Goal: Task Accomplishment & Management: Complete application form

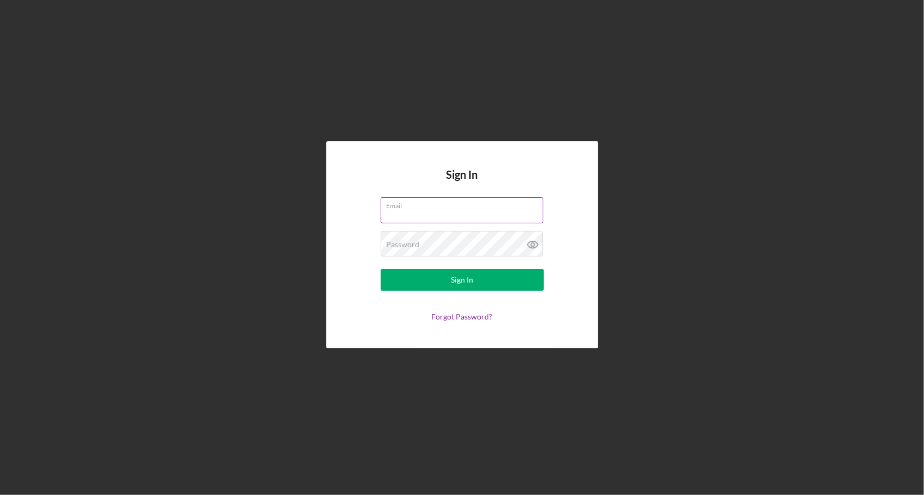
click at [432, 212] on input "Email" at bounding box center [462, 210] width 163 height 26
type input "[PERSON_NAME][EMAIL_ADDRESS][PERSON_NAME][DOMAIN_NAME]"
click at [381, 269] on button "Sign In" at bounding box center [462, 280] width 163 height 22
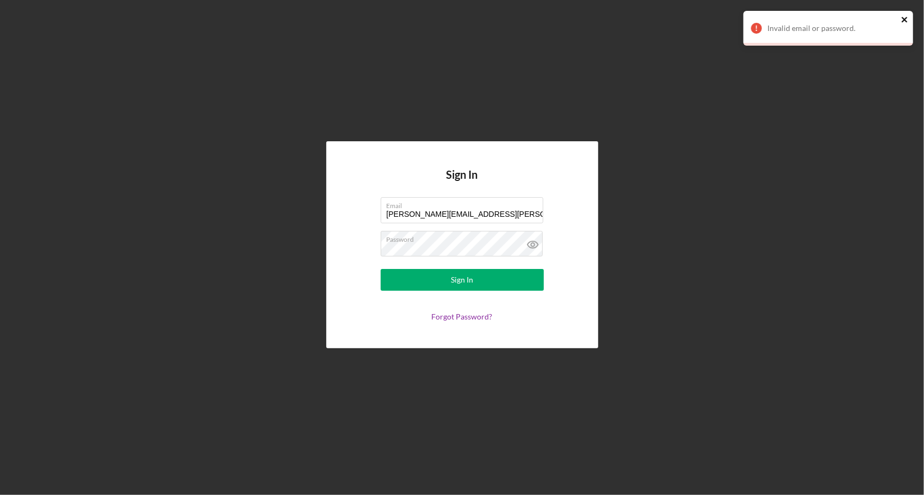
click at [904, 17] on icon "close" at bounding box center [905, 19] width 8 height 9
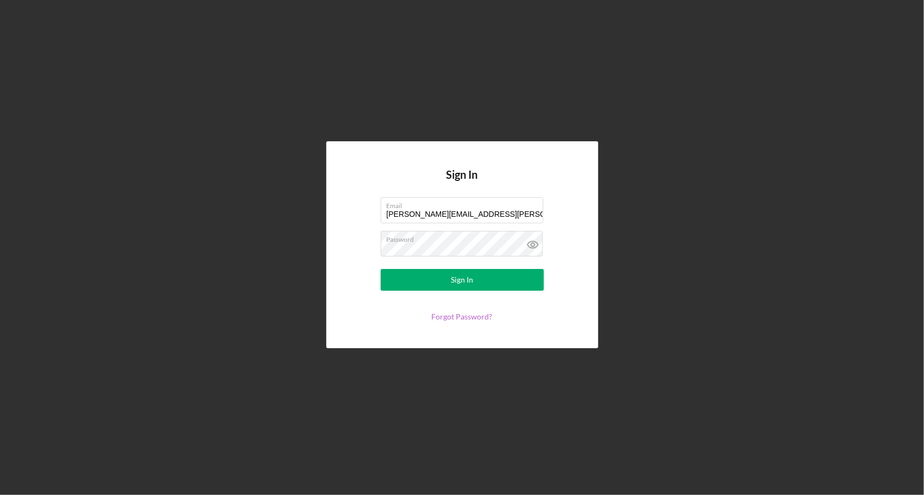
click at [466, 318] on link "Forgot Password?" at bounding box center [462, 316] width 61 height 9
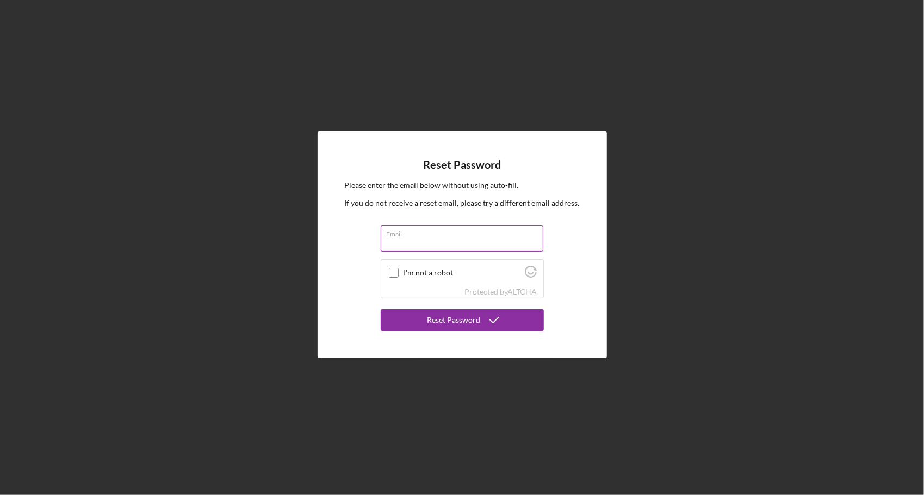
click at [478, 246] on input "Email" at bounding box center [462, 239] width 163 height 26
type input "[PERSON_NAME][EMAIL_ADDRESS][PERSON_NAME][DOMAIN_NAME]"
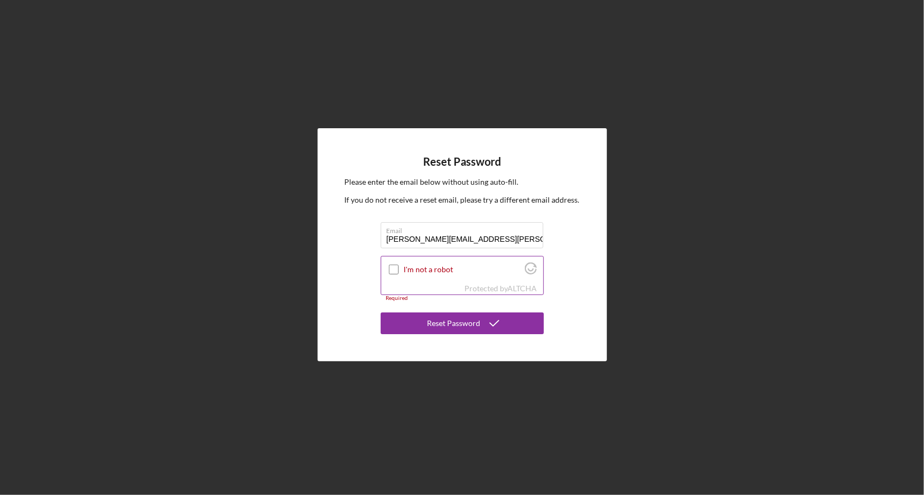
click at [416, 280] on div "I'm not a robot" at bounding box center [462, 270] width 162 height 26
click at [391, 270] on input "I'm not a robot" at bounding box center [394, 270] width 10 height 10
checkbox input "true"
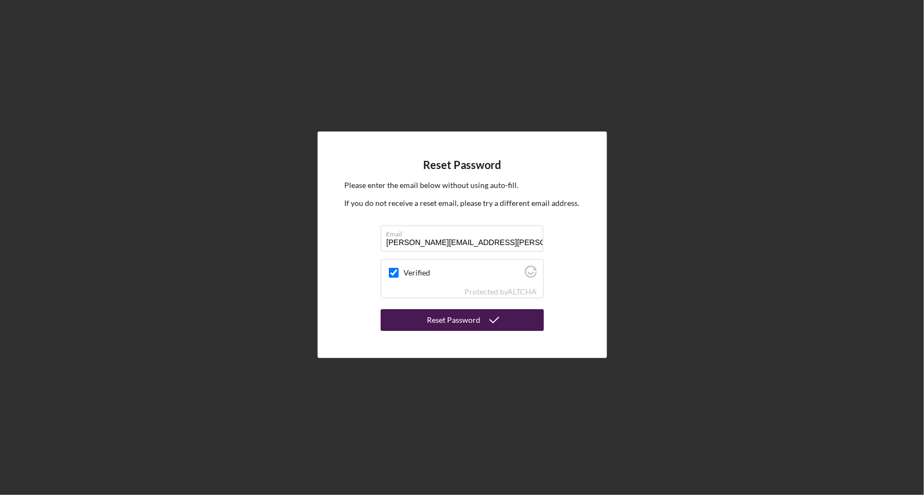
drag, startPoint x: 469, startPoint y: 320, endPoint x: 680, endPoint y: 148, distance: 272.1
click at [469, 320] on div "Reset Password" at bounding box center [453, 320] width 53 height 22
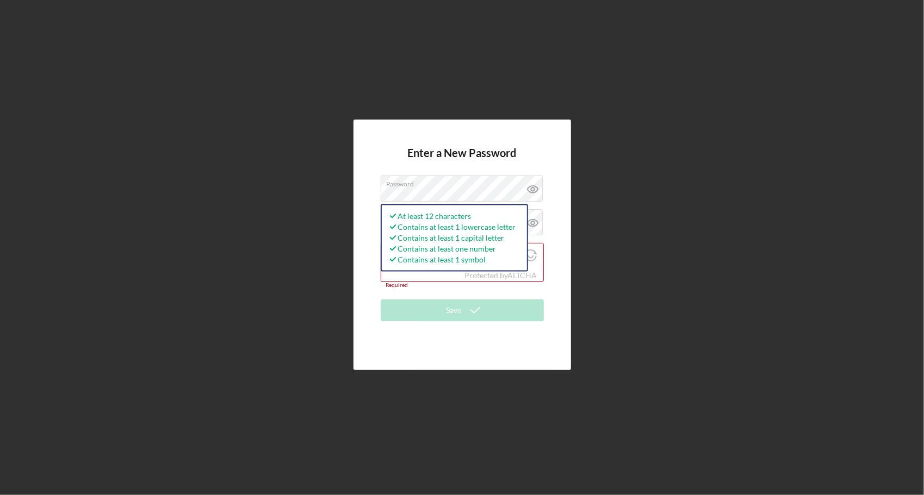
drag, startPoint x: 606, startPoint y: 221, endPoint x: 537, endPoint y: 200, distance: 71.6
click at [605, 221] on div "Enter a New Password Password At least 12 characters Contains at least 1 lowerc…" at bounding box center [461, 245] width 913 height 490
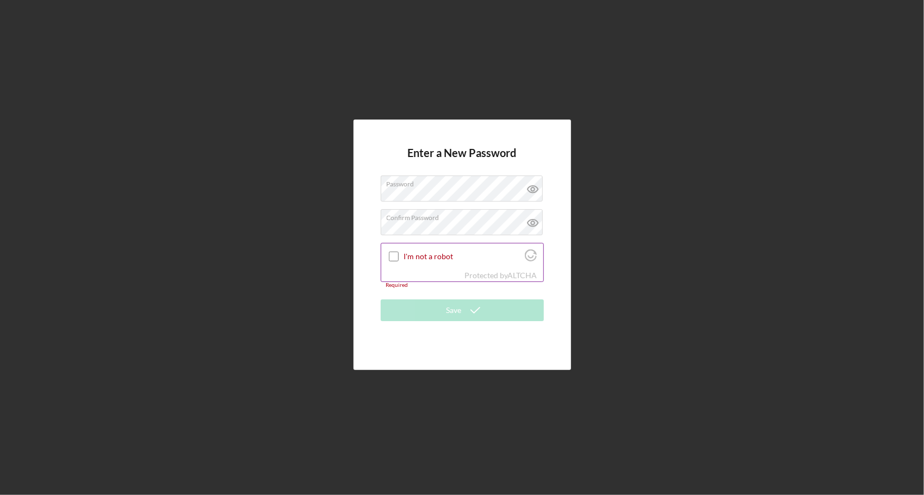
click at [398, 257] on input "I'm not a robot" at bounding box center [394, 257] width 10 height 10
checkbox input "true"
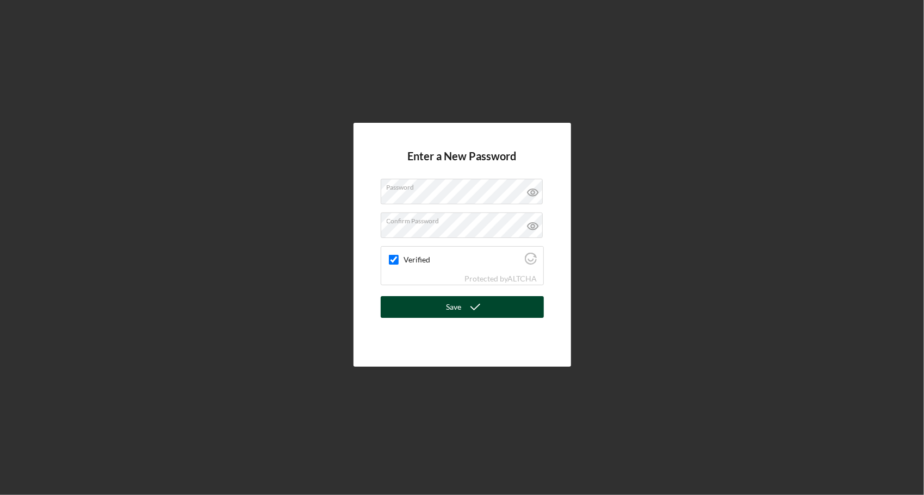
click at [461, 310] on button "Save" at bounding box center [462, 307] width 163 height 22
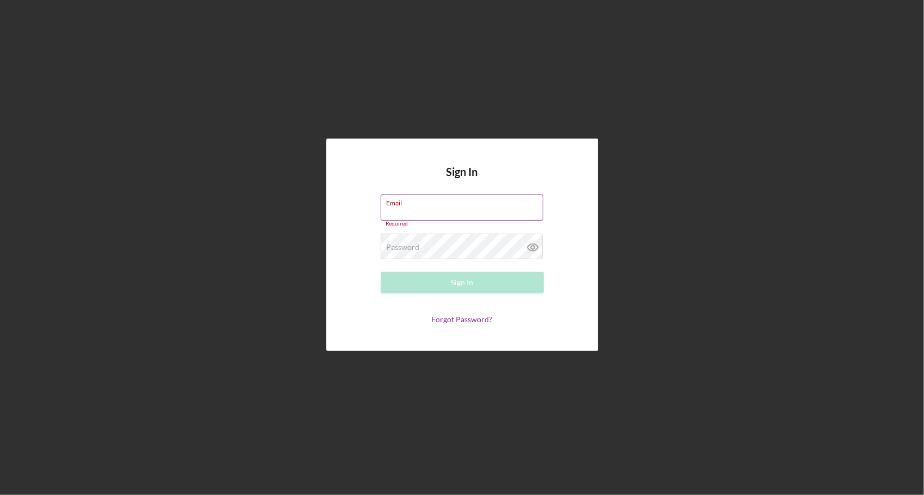
click at [431, 207] on div "Email Required" at bounding box center [462, 211] width 163 height 33
drag, startPoint x: 427, startPoint y: 217, endPoint x: 428, endPoint y: 209, distance: 8.2
click at [427, 217] on input "Email" at bounding box center [462, 208] width 163 height 26
type input "[PERSON_NAME][EMAIL_ADDRESS][PERSON_NAME][DOMAIN_NAME]"
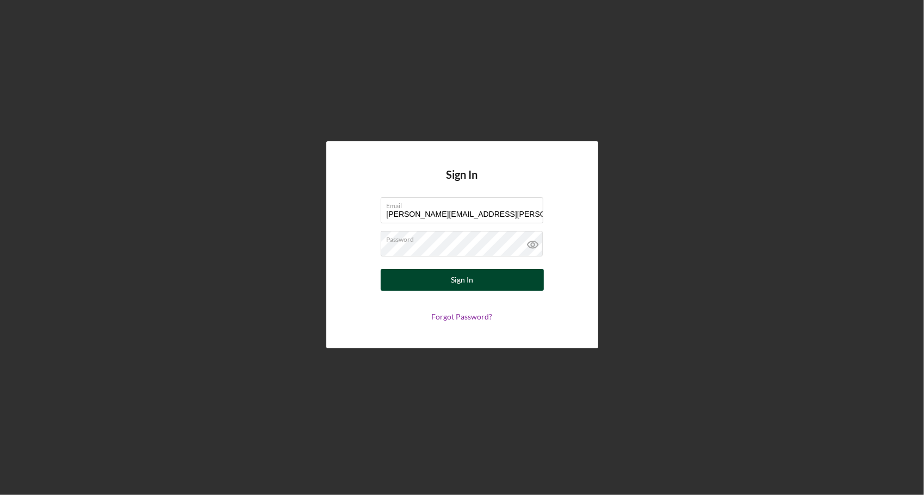
click at [458, 284] on div "Sign In" at bounding box center [462, 280] width 22 height 22
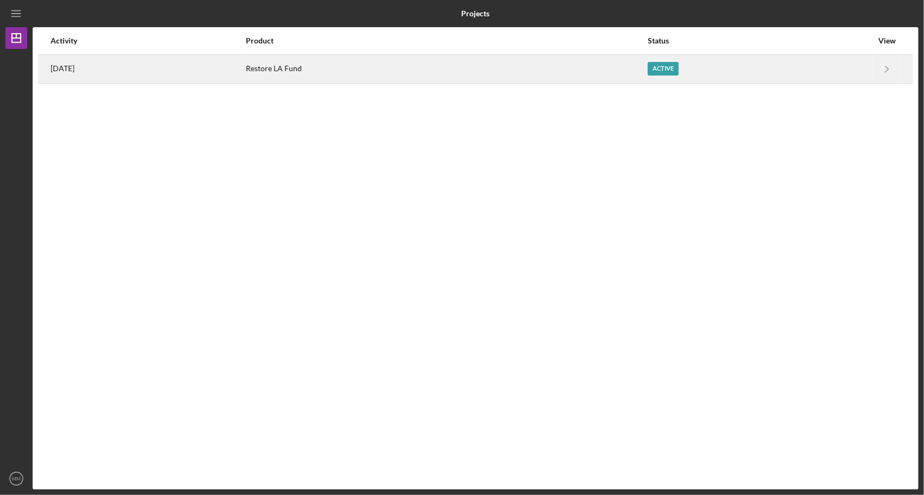
click at [318, 66] on div "Restore LA Fund" at bounding box center [446, 68] width 401 height 27
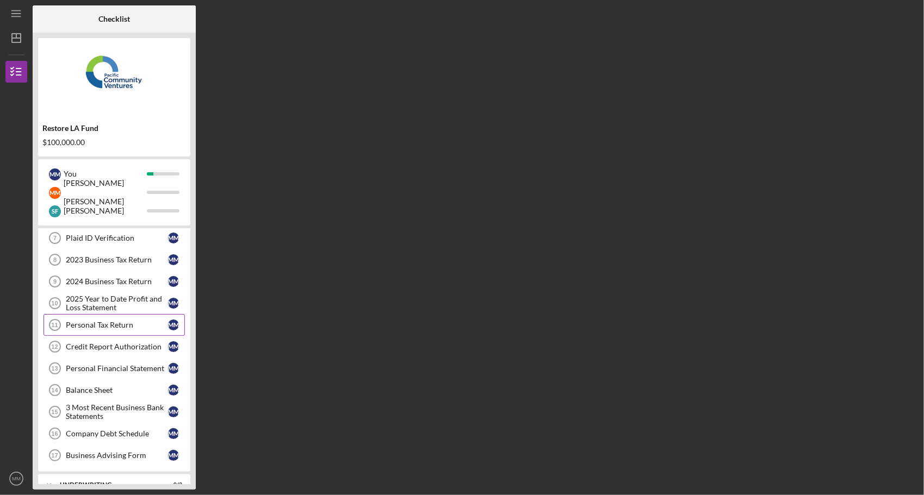
scroll to position [52, 0]
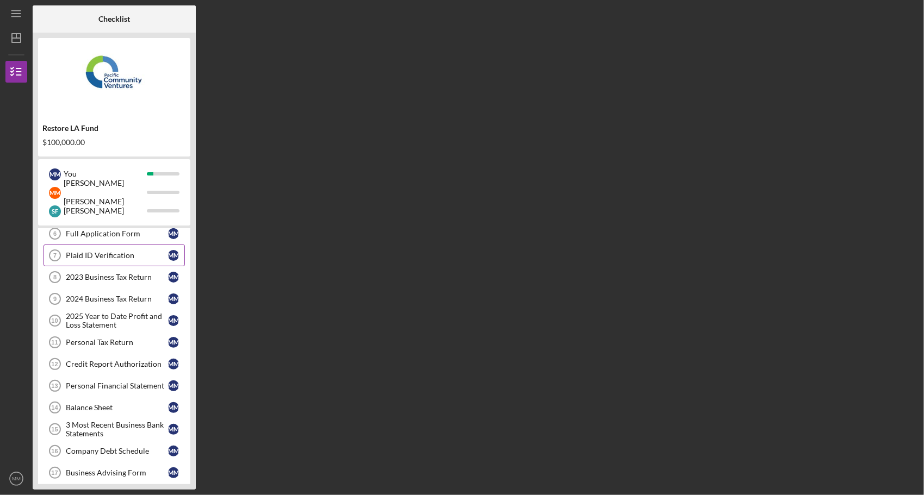
click at [116, 258] on div "Plaid ID Verification" at bounding box center [117, 255] width 102 height 9
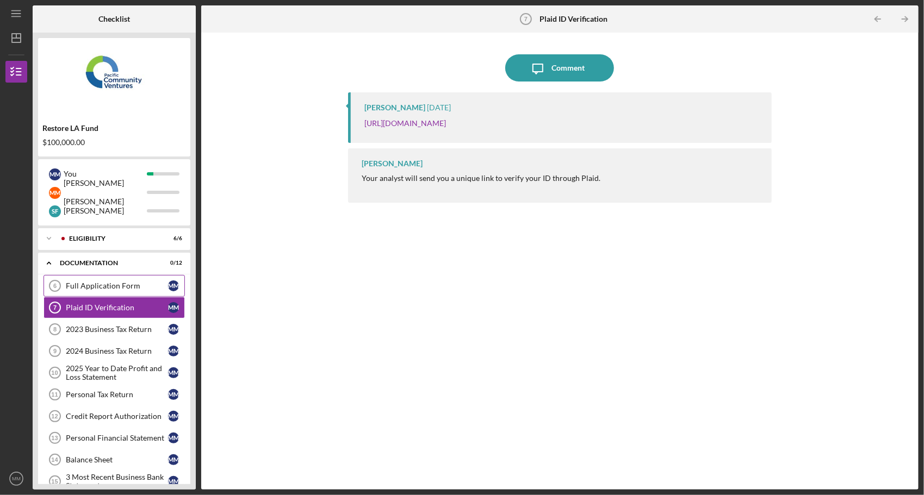
click at [116, 286] on div "Full Application Form" at bounding box center [117, 286] width 102 height 9
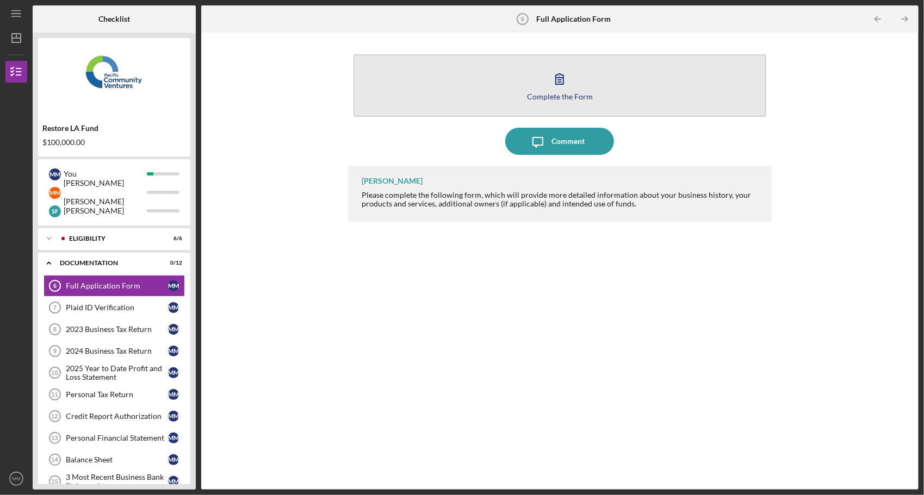
click at [553, 94] on div "Complete the Form" at bounding box center [560, 96] width 66 height 8
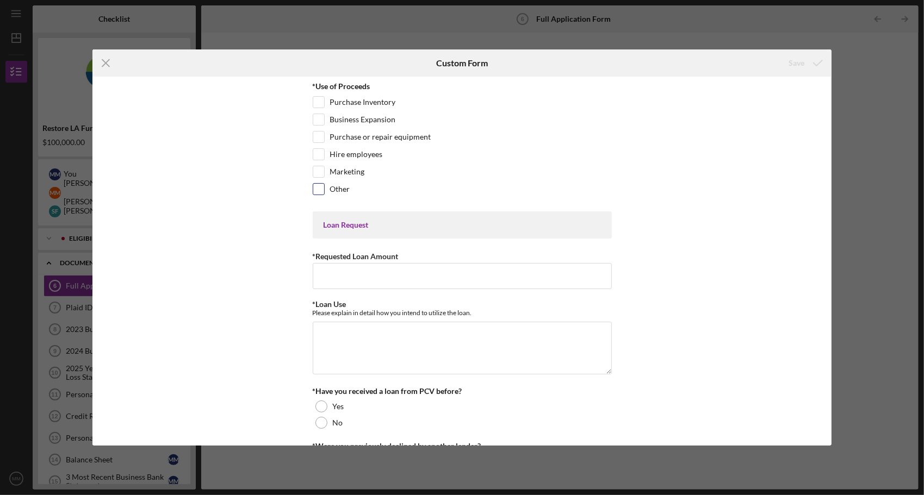
click at [323, 189] on div "Other" at bounding box center [462, 191] width 299 height 17
click at [320, 186] on input "Other" at bounding box center [318, 189] width 11 height 11
checkbox input "true"
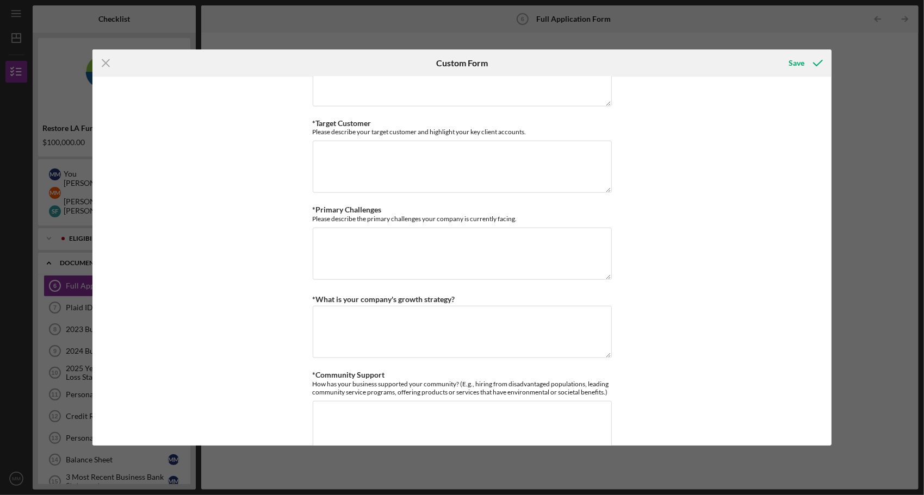
scroll to position [979, 0]
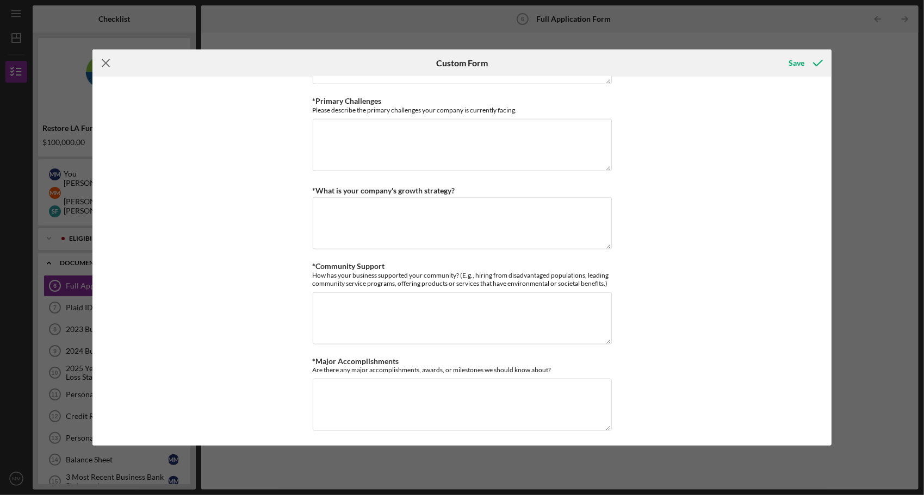
click at [109, 62] on icon "Icon/Menu Close" at bounding box center [105, 62] width 27 height 27
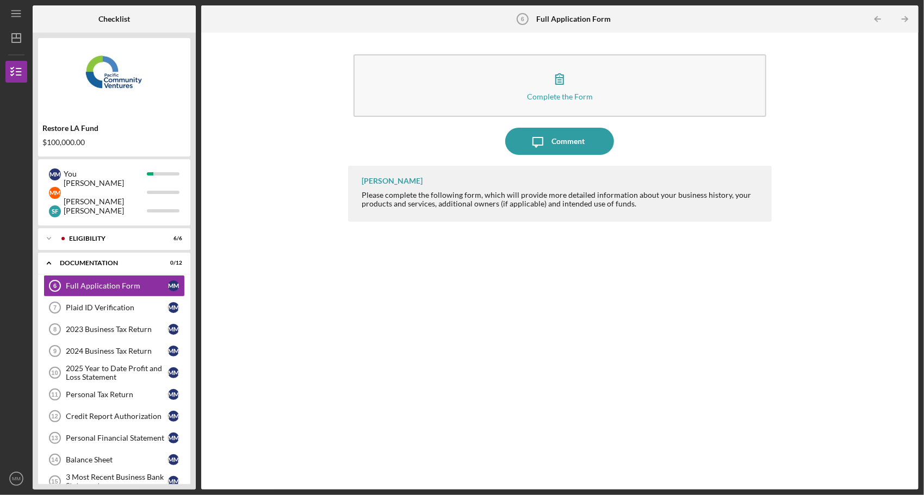
drag, startPoint x: 674, startPoint y: 296, endPoint x: 684, endPoint y: 288, distance: 12.4
click at [675, 295] on div "[PERSON_NAME] Please complete the following form, which will provide more detai…" at bounding box center [560, 320] width 424 height 308
click at [18, 14] on line "button" at bounding box center [15, 14] width 9 height 0
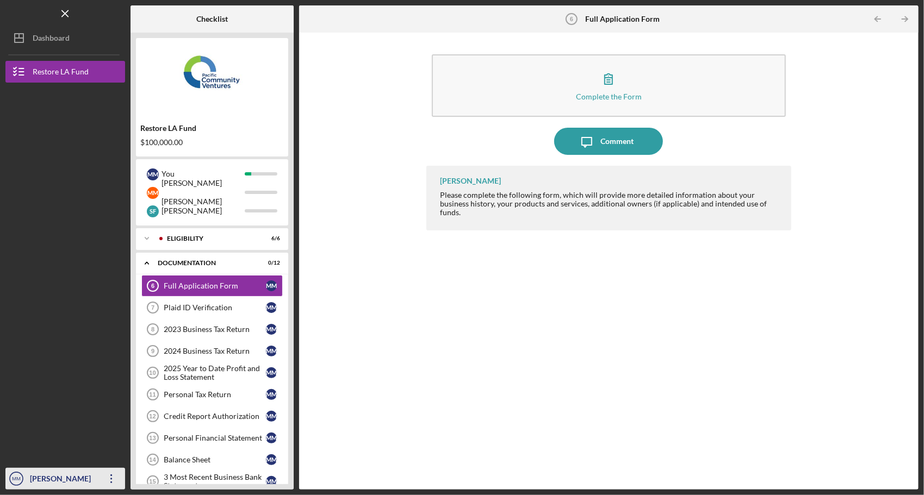
click at [111, 478] on icon "Icon/Overflow" at bounding box center [111, 479] width 27 height 27
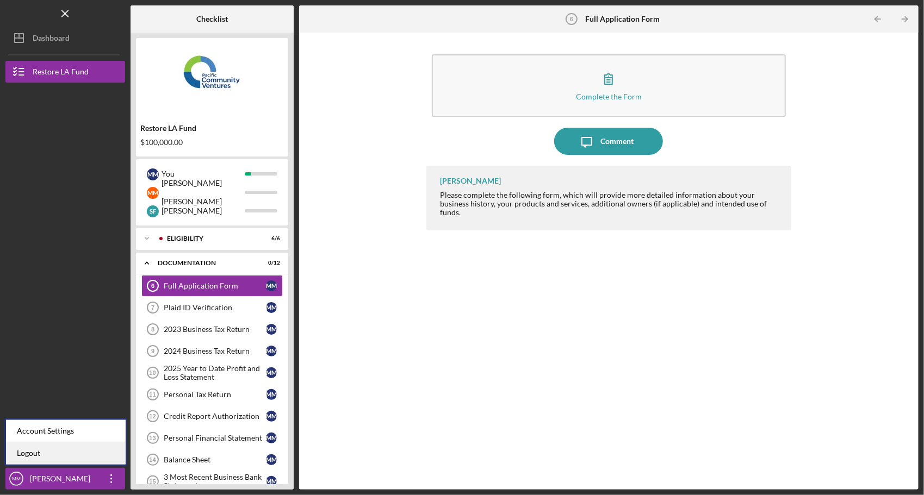
click at [47, 456] on link "Logout" at bounding box center [66, 454] width 120 height 22
